Goal: Check status: Check status

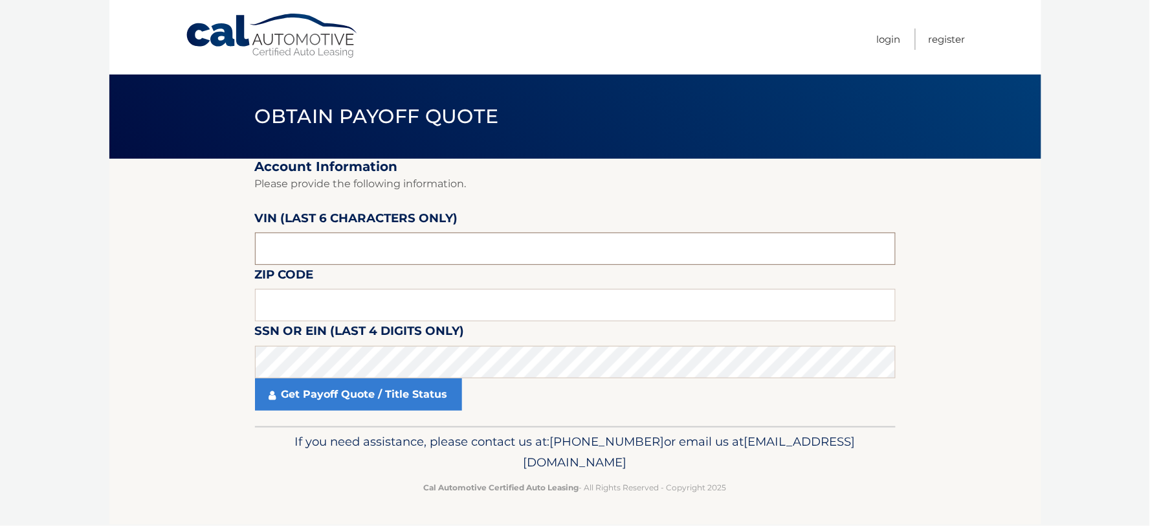
click at [452, 256] on input "text" at bounding box center [575, 248] width 641 height 32
type input "252693"
click at [275, 306] on input "text" at bounding box center [575, 305] width 641 height 32
type input "11754"
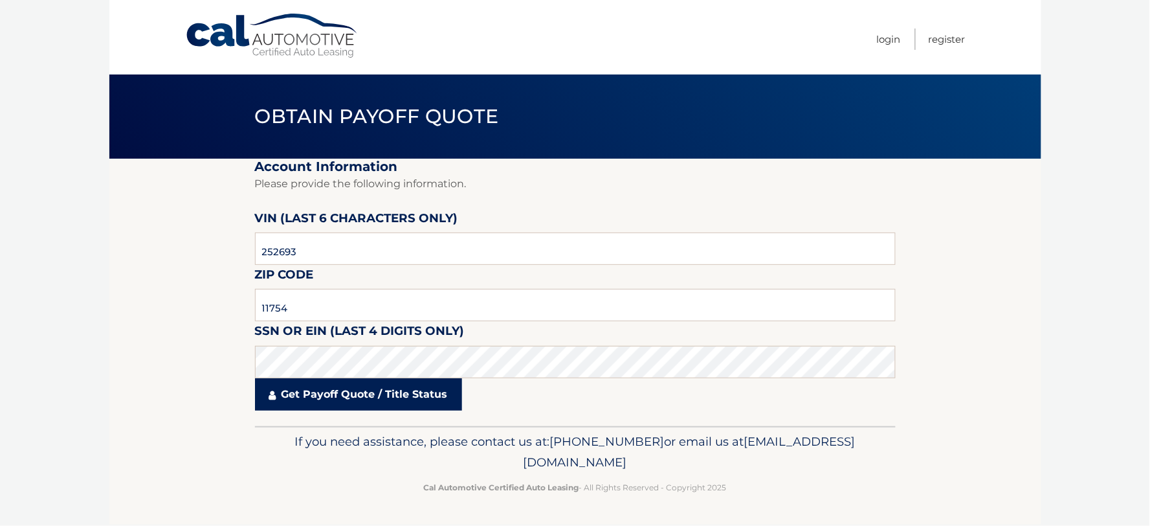
click at [325, 399] on link "Get Payoff Quote / Title Status" at bounding box center [358, 394] width 207 height 32
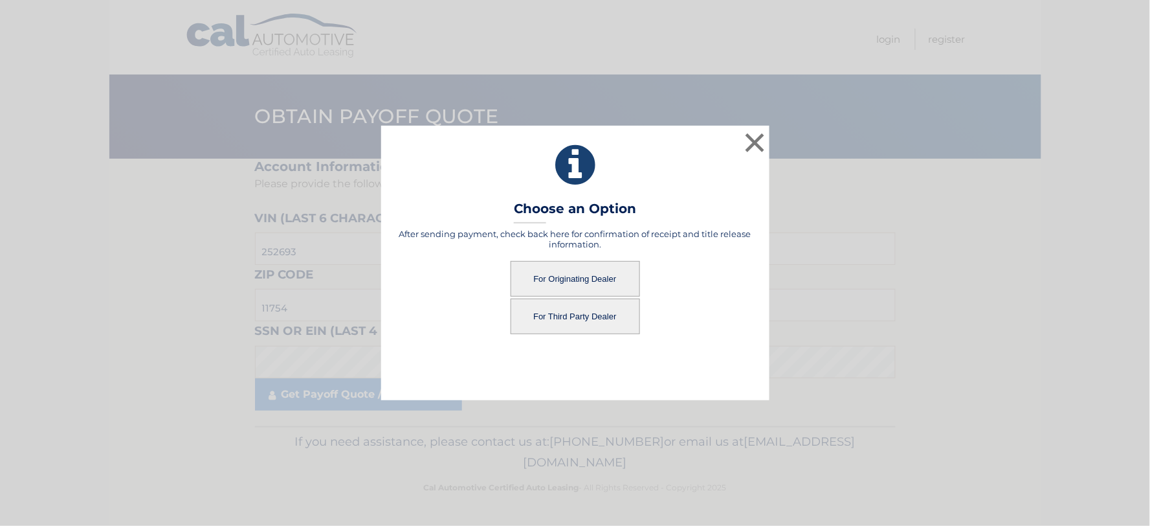
click at [564, 282] on button "For Originating Dealer" at bounding box center [575, 279] width 129 height 36
click at [587, 273] on button "For Originating Dealer" at bounding box center [575, 279] width 129 height 36
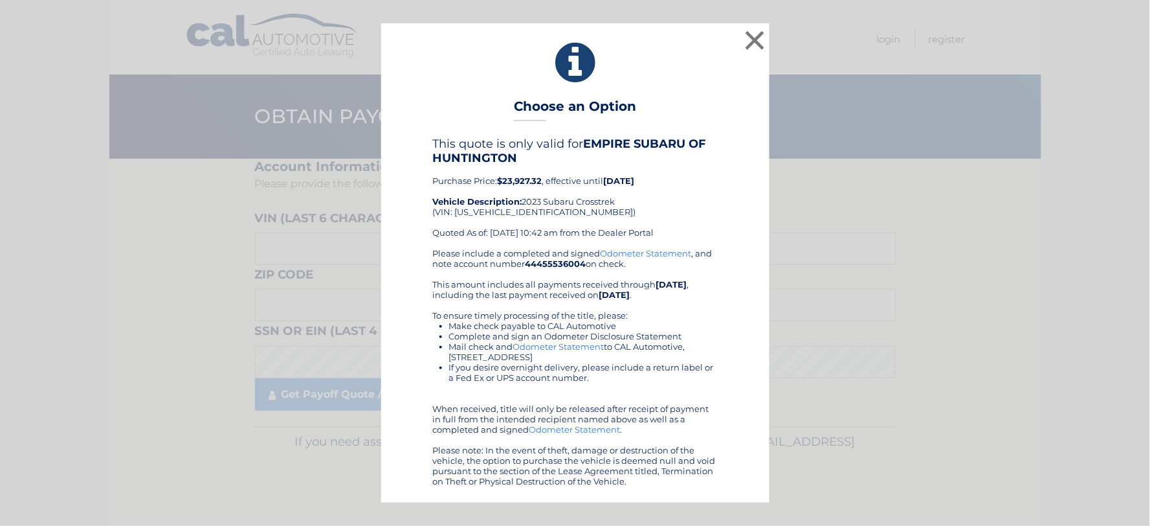
click at [579, 280] on div "Please include a completed and signed Odometer Statement , and note account num…" at bounding box center [575, 367] width 285 height 238
